Goal: Task Accomplishment & Management: Use online tool/utility

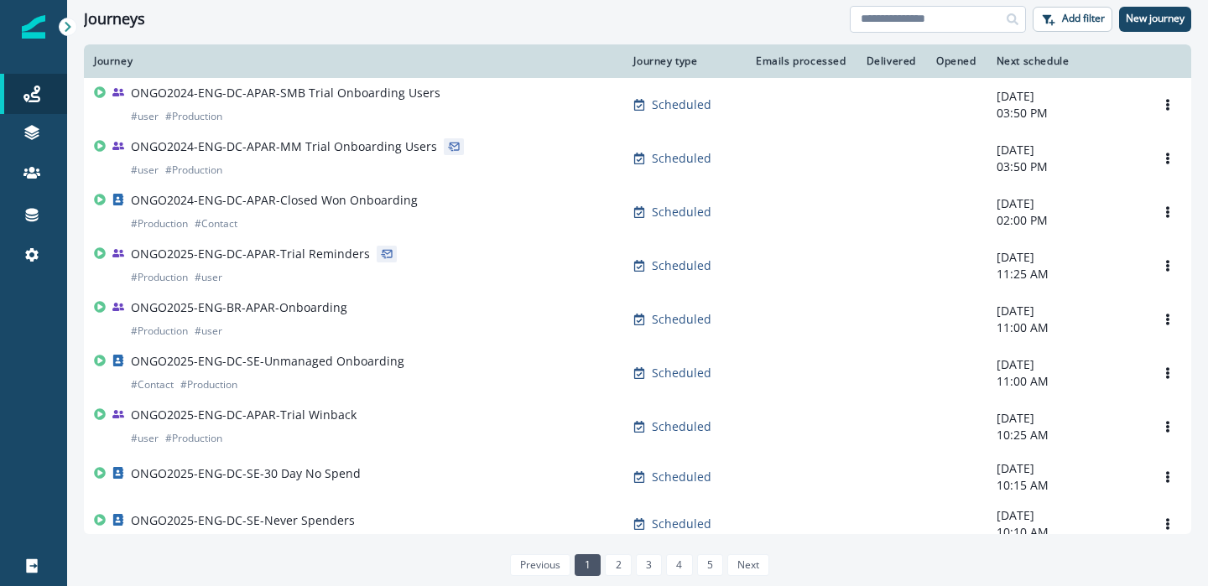
click at [949, 18] on input at bounding box center [938, 19] width 176 height 27
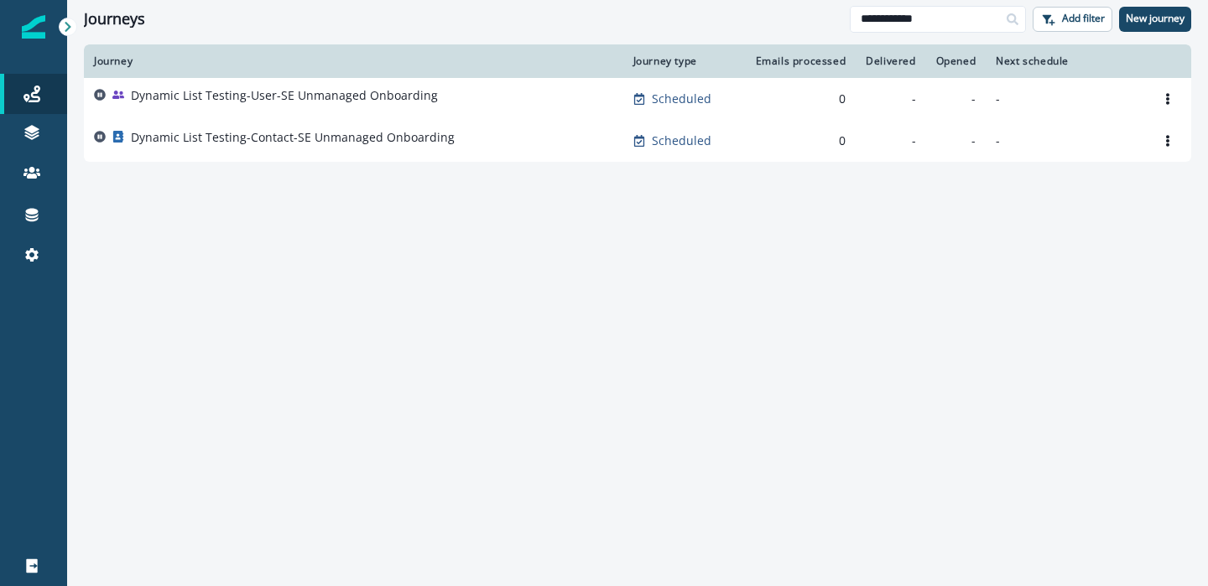
drag, startPoint x: 984, startPoint y: 18, endPoint x: 717, endPoint y: -60, distance: 277.8
click at [717, 0] on html "**********" at bounding box center [604, 293] width 1208 height 586
type input "*********"
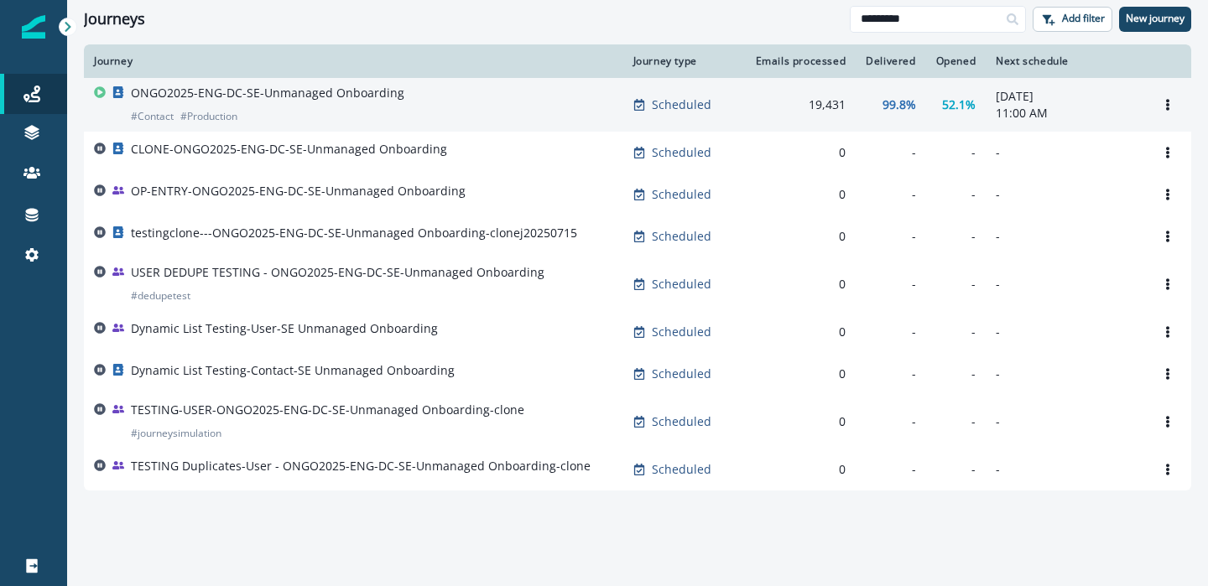
click at [367, 91] on p "ONGO2025-ENG-DC-SE-Unmanaged Onboarding" at bounding box center [267, 93] width 273 height 17
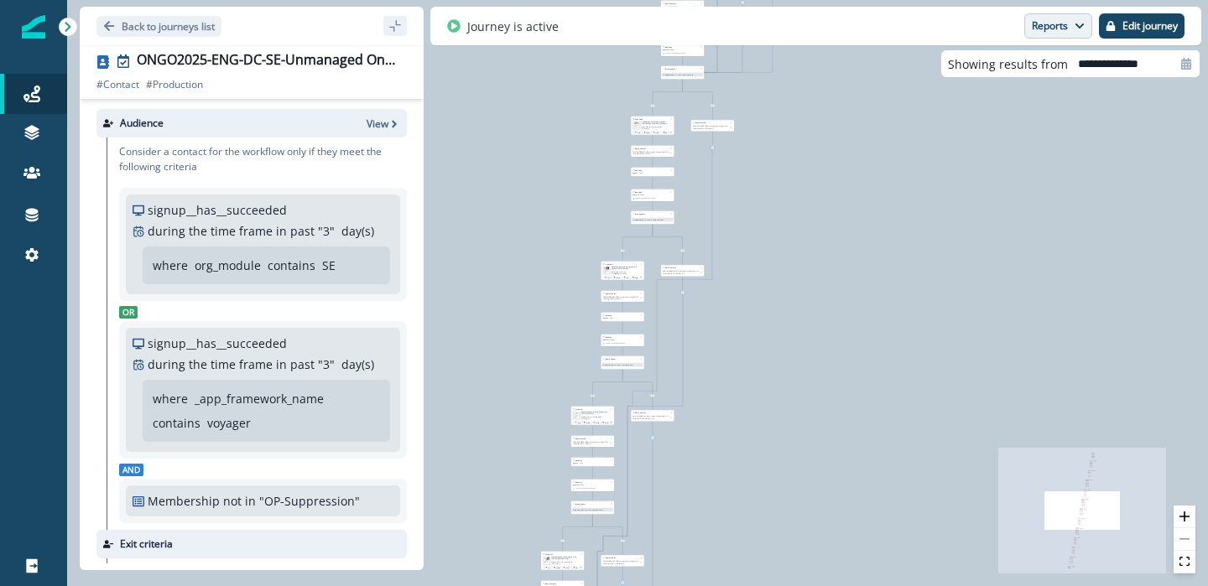
click at [1067, 25] on button "Reports" at bounding box center [1058, 25] width 68 height 25
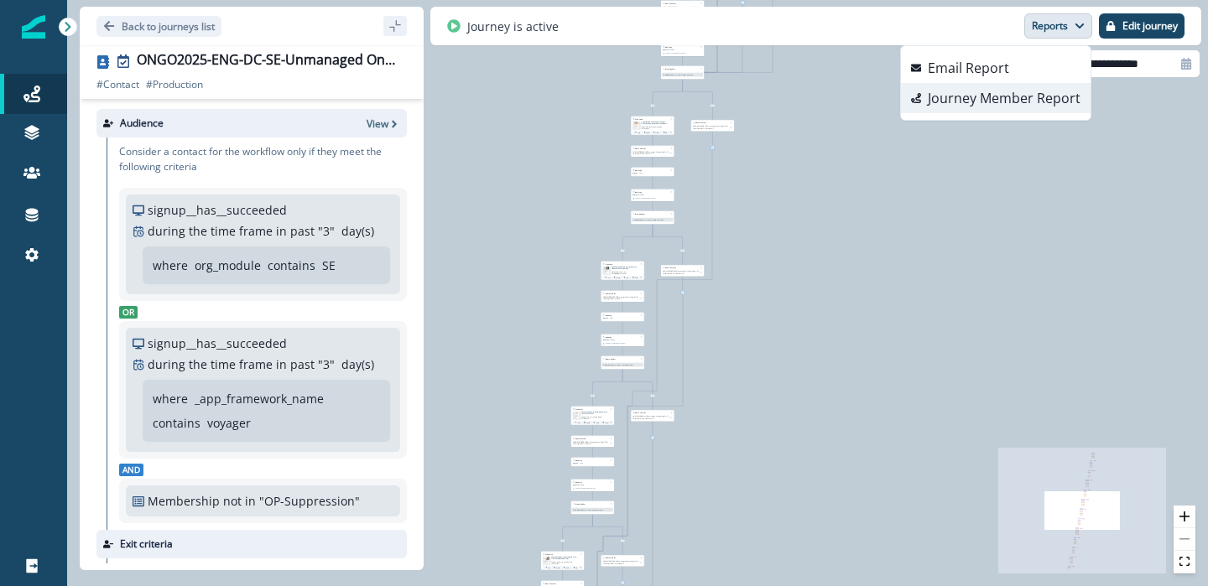
click at [997, 102] on p "Journey Member Report" at bounding box center [1004, 98] width 153 height 20
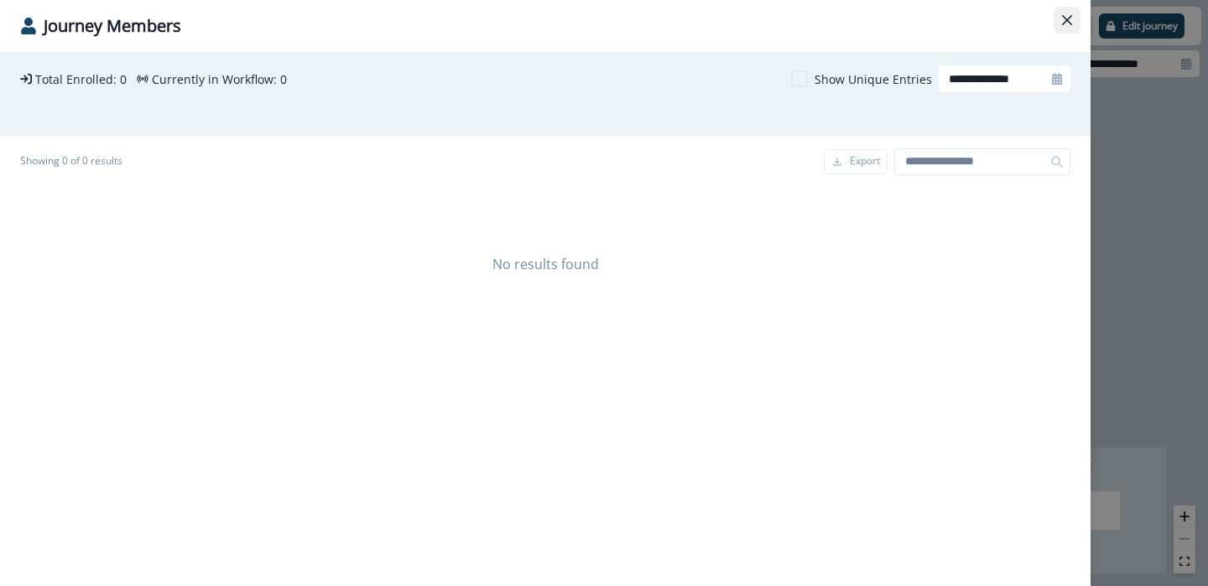
click at [1064, 23] on icon "Close" at bounding box center [1067, 20] width 10 height 10
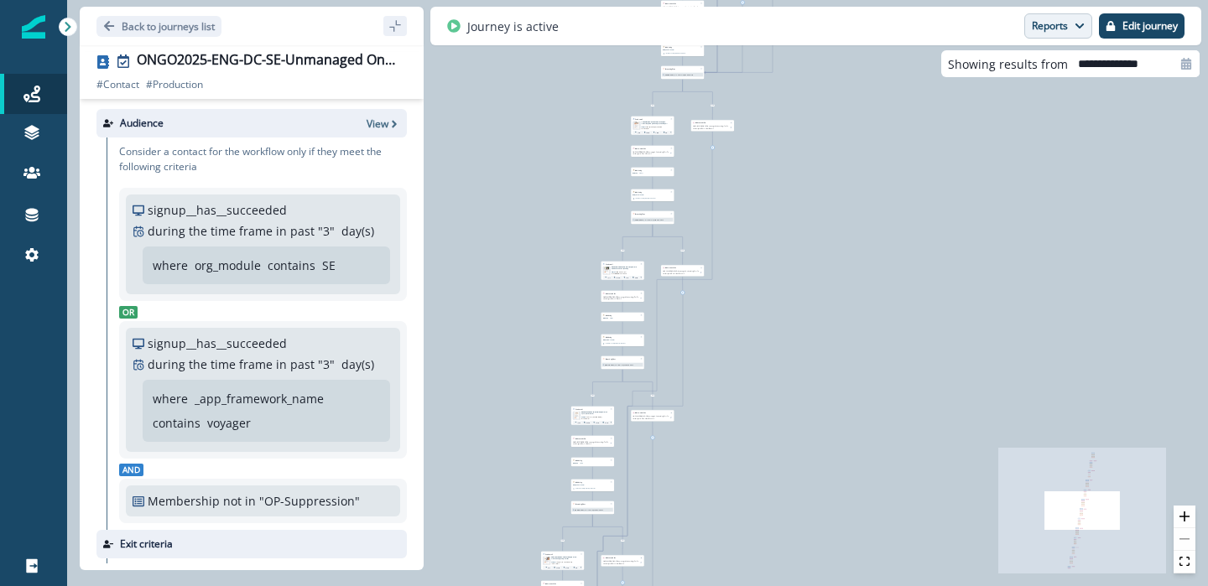
click at [1074, 25] on icon "button" at bounding box center [1079, 26] width 10 height 10
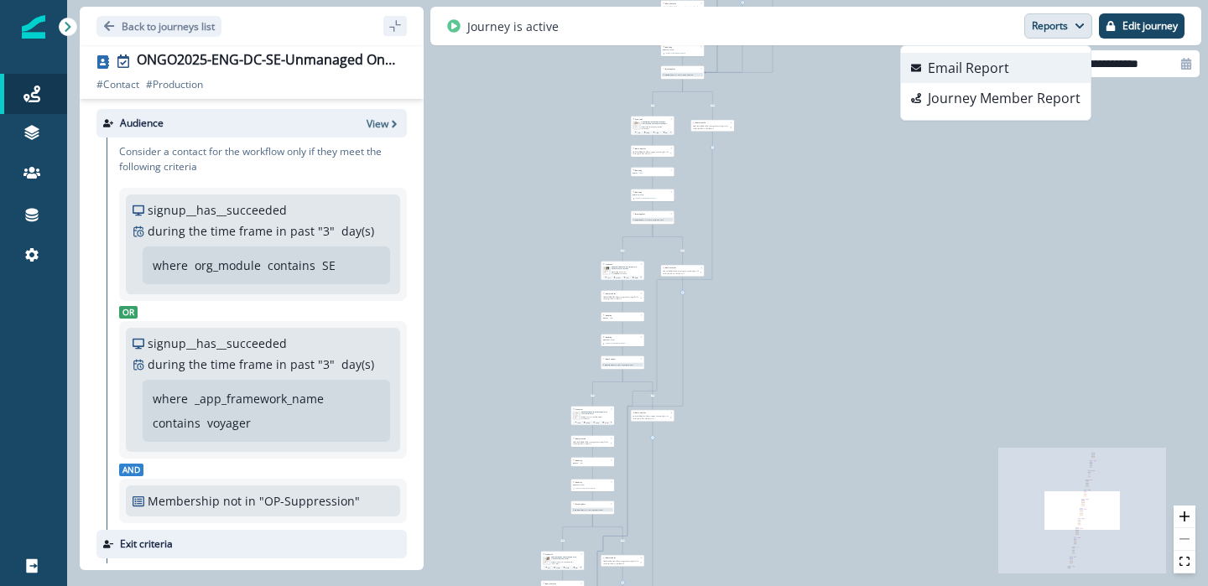
click at [1025, 67] on button "Email Report" at bounding box center [996, 68] width 190 height 30
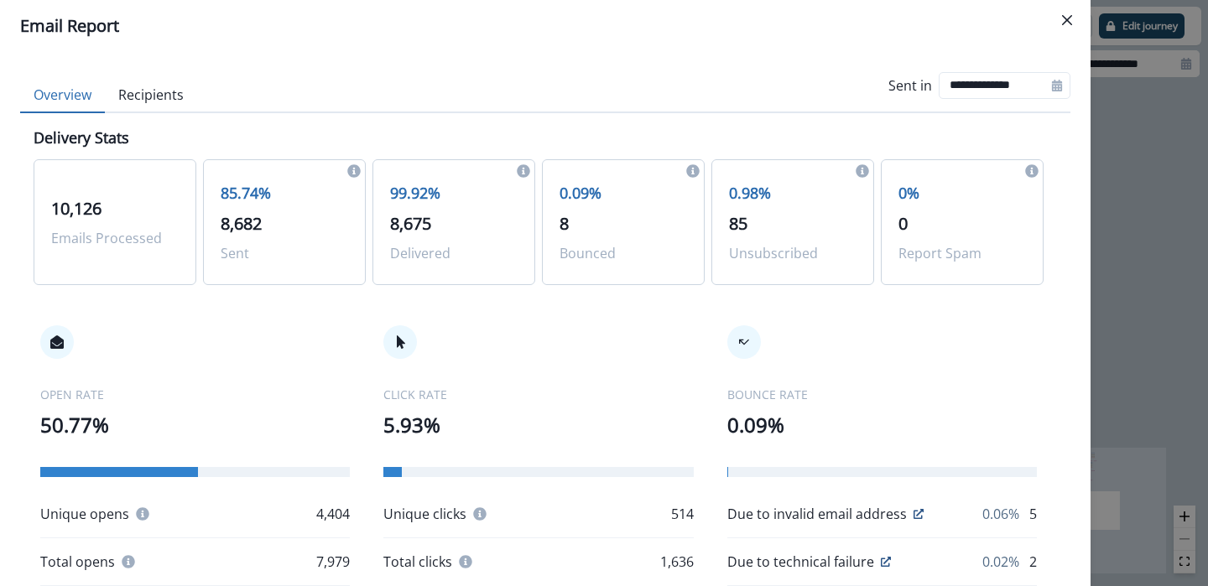
click at [1051, 81] on icon at bounding box center [1057, 86] width 12 height 12
select select "*"
select select "****"
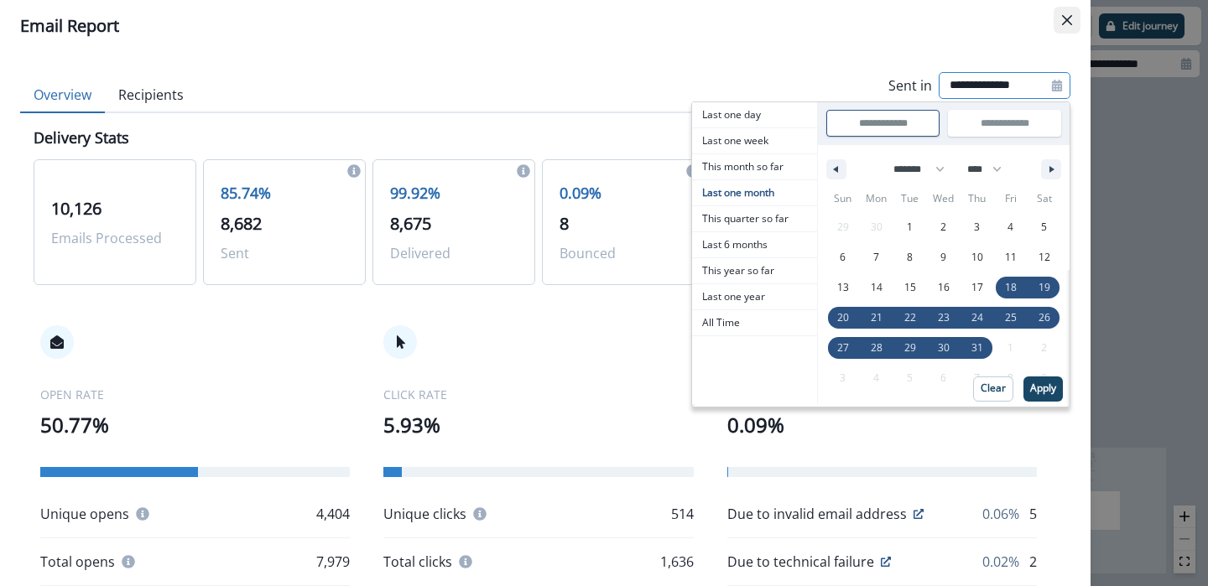
click at [1067, 21] on icon "Close" at bounding box center [1067, 20] width 10 height 10
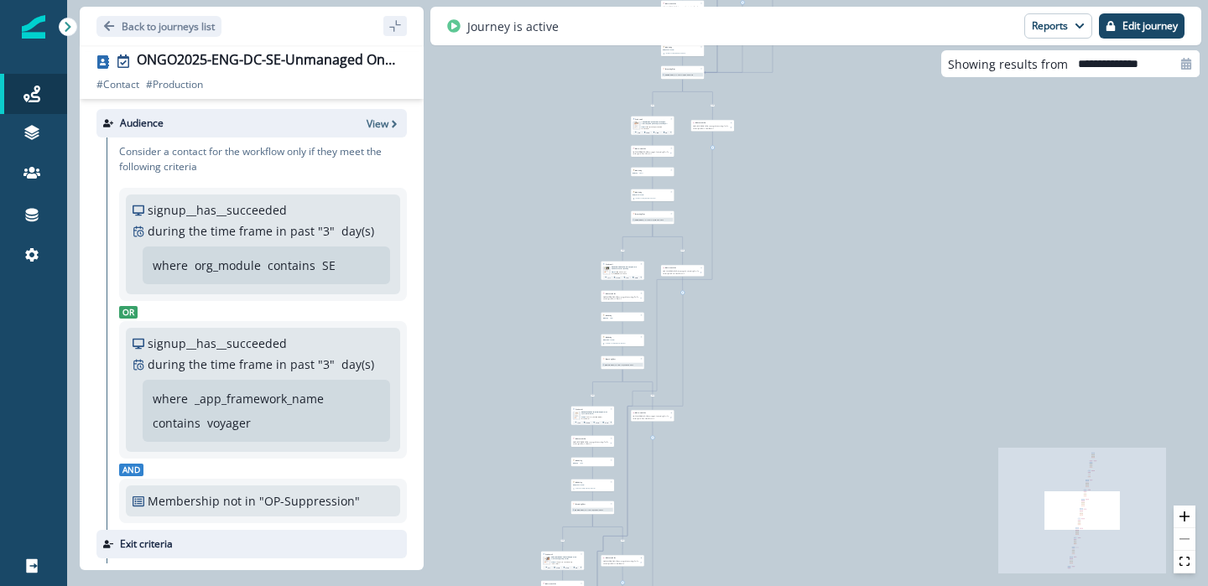
click at [621, 271] on span "Add funds to your [PERSON_NAME] Card now" at bounding box center [618, 272] width 15 height 3
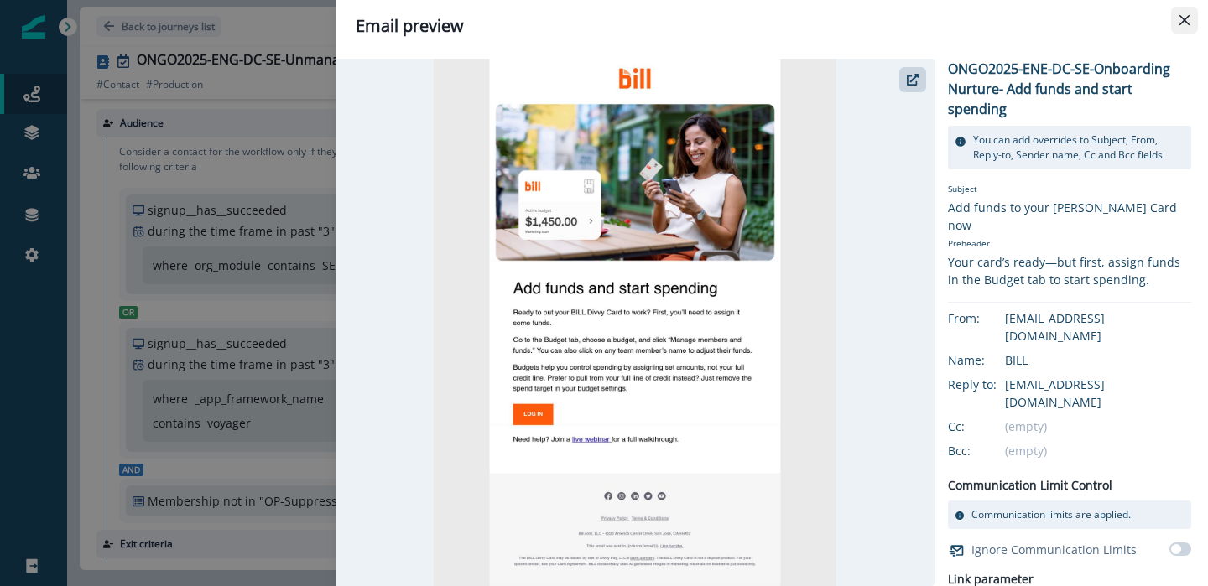
click at [1175, 14] on button "Close" at bounding box center [1184, 20] width 27 height 27
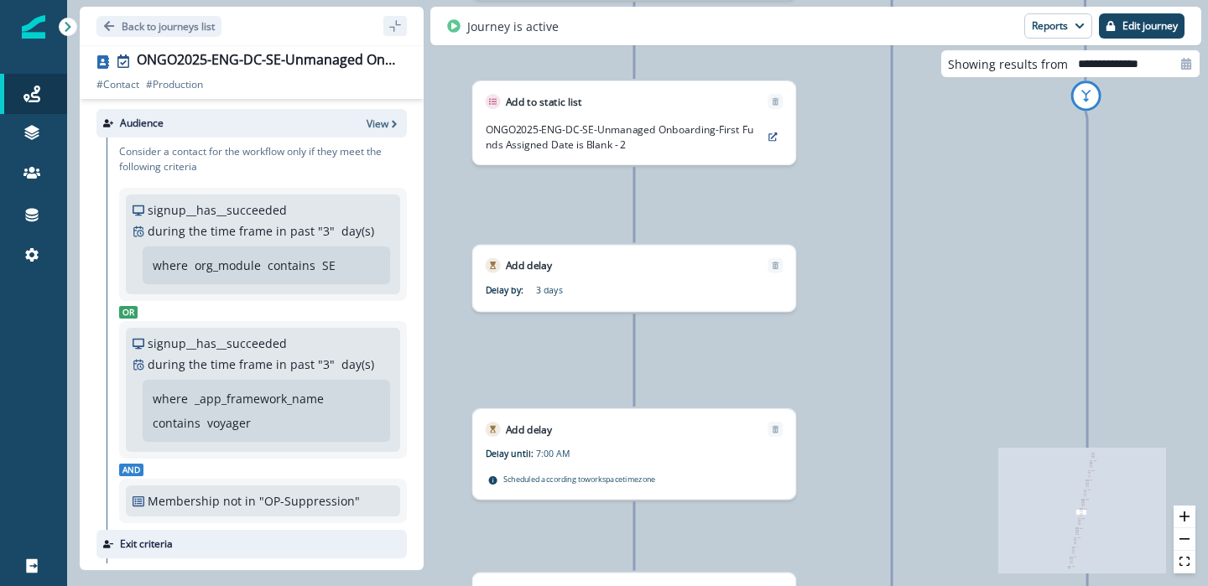
drag, startPoint x: 659, startPoint y: 249, endPoint x: 654, endPoint y: 477, distance: 228.2
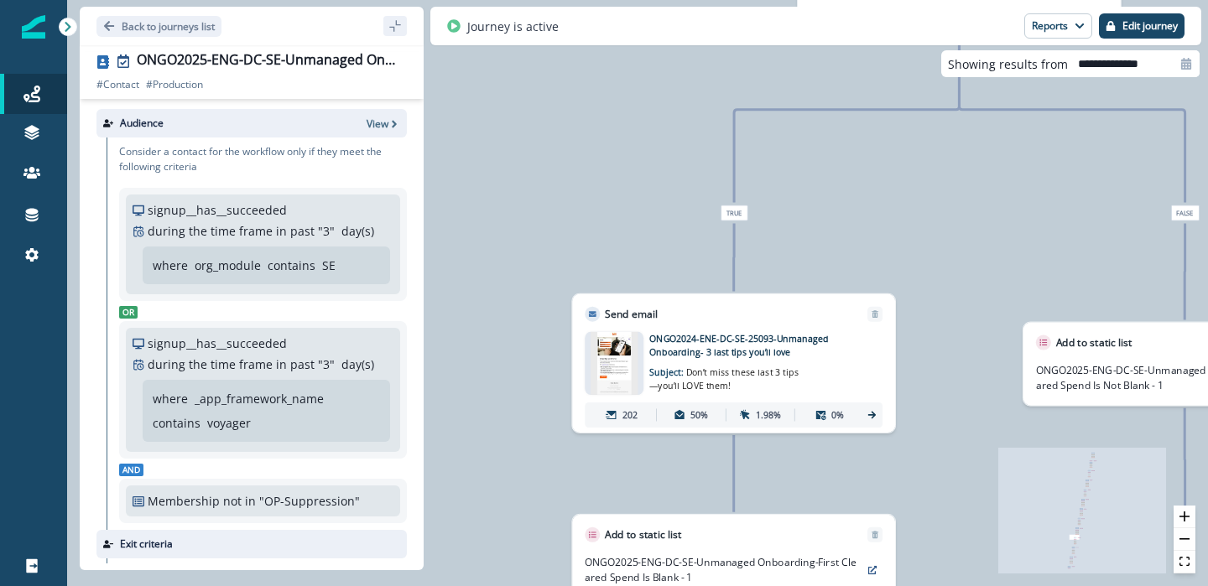
click at [773, 418] on p "1.98%" at bounding box center [768, 414] width 25 height 13
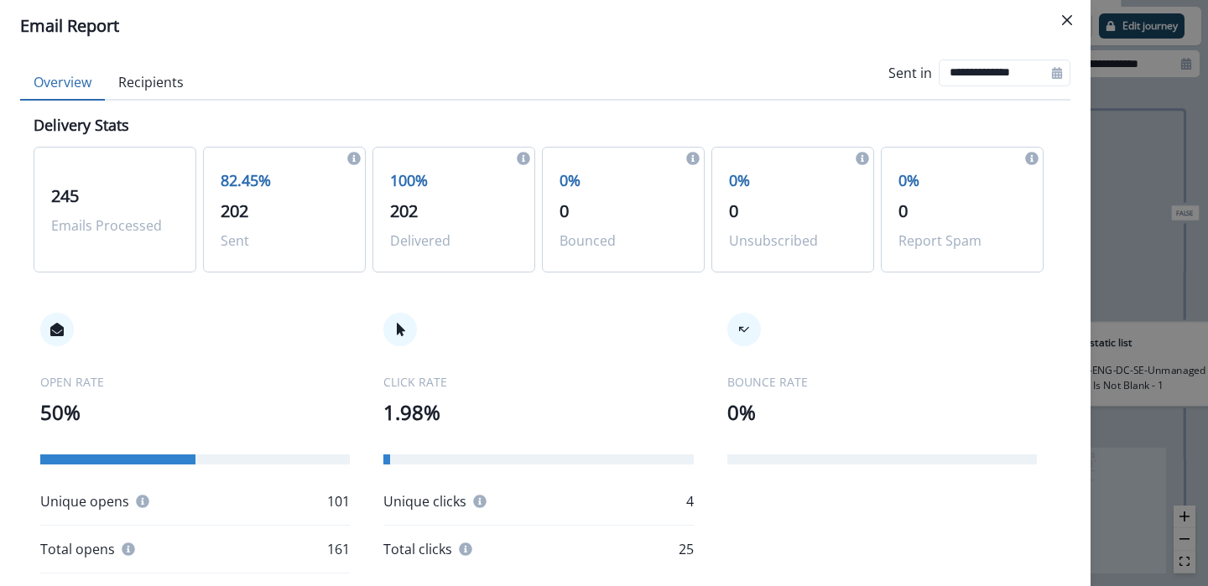
scroll to position [15, 0]
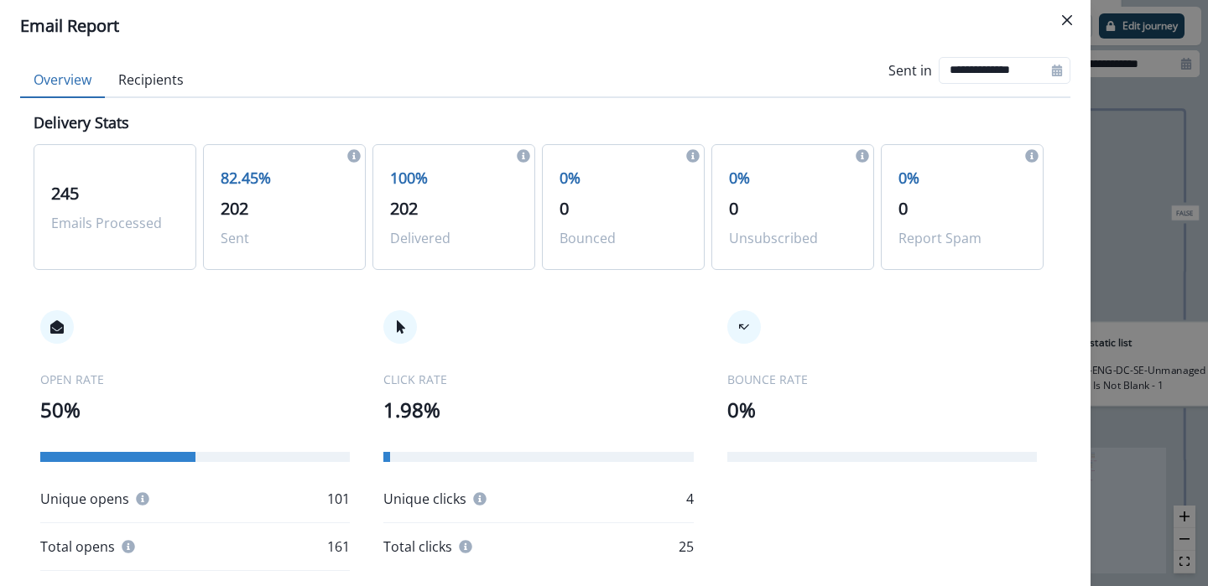
click at [686, 499] on p "4" at bounding box center [690, 499] width 8 height 20
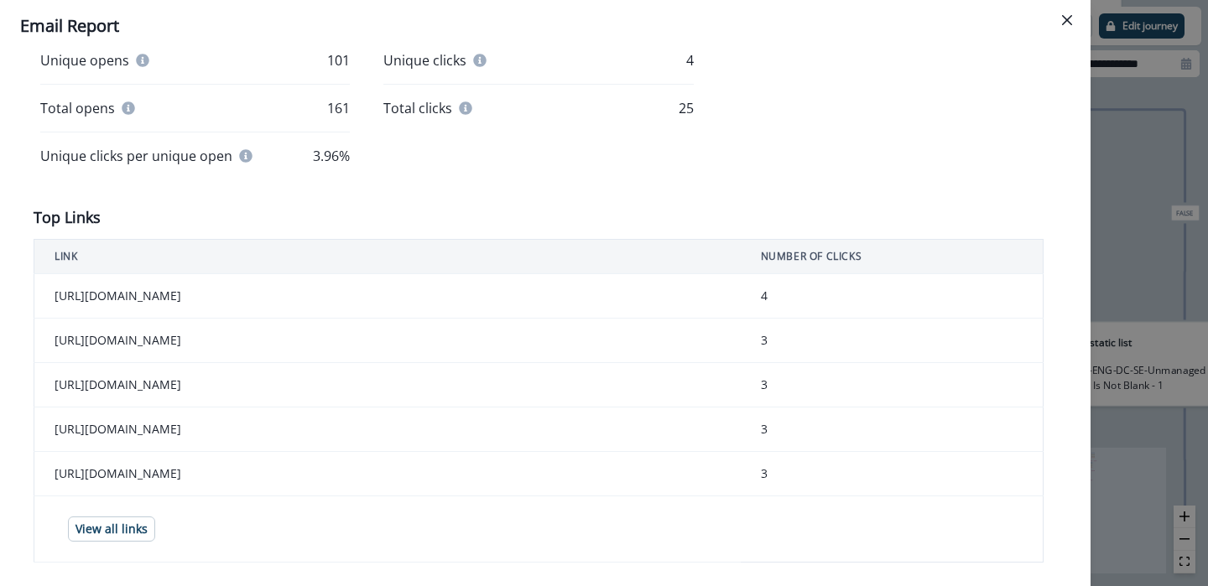
scroll to position [451, 0]
